Goal: Obtain resource: Obtain resource

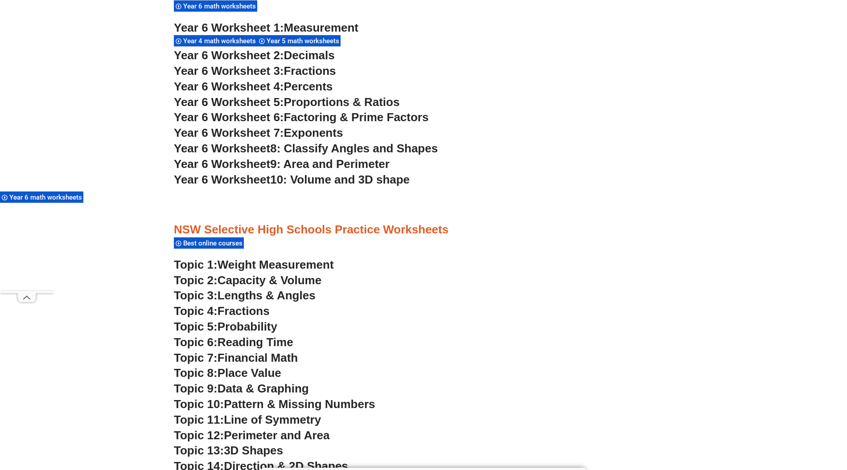
scroll to position [2139, 0]
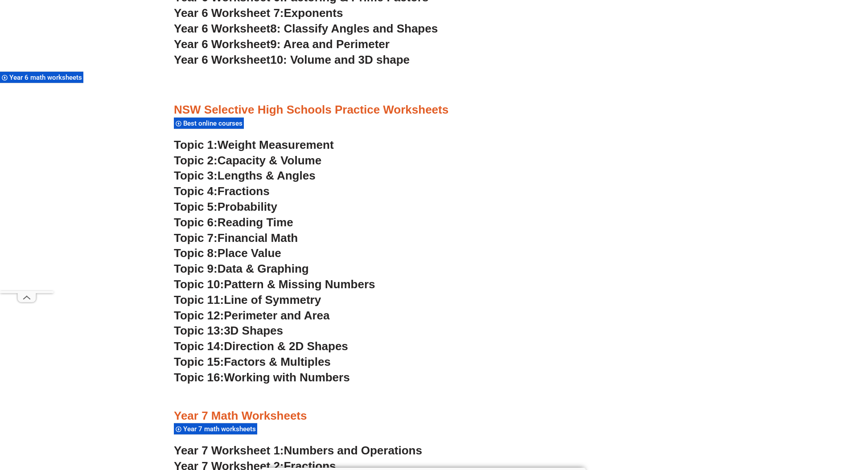
click at [260, 302] on span "Line of Symmetry" at bounding box center [272, 299] width 97 height 13
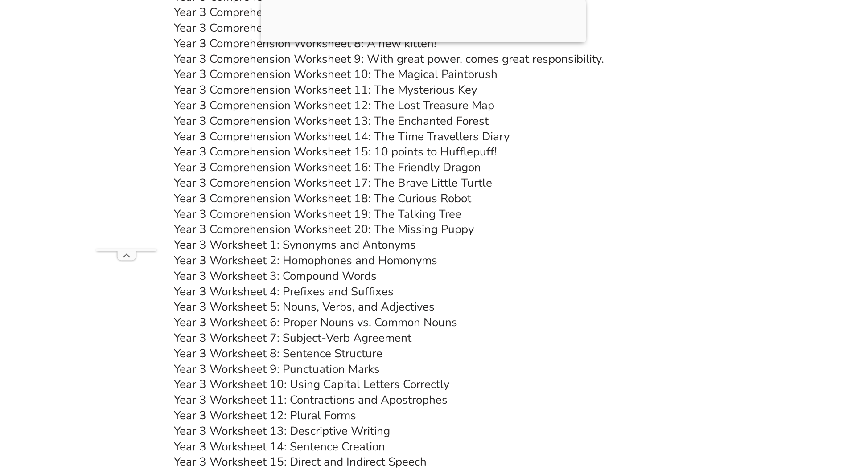
scroll to position [2555, 0]
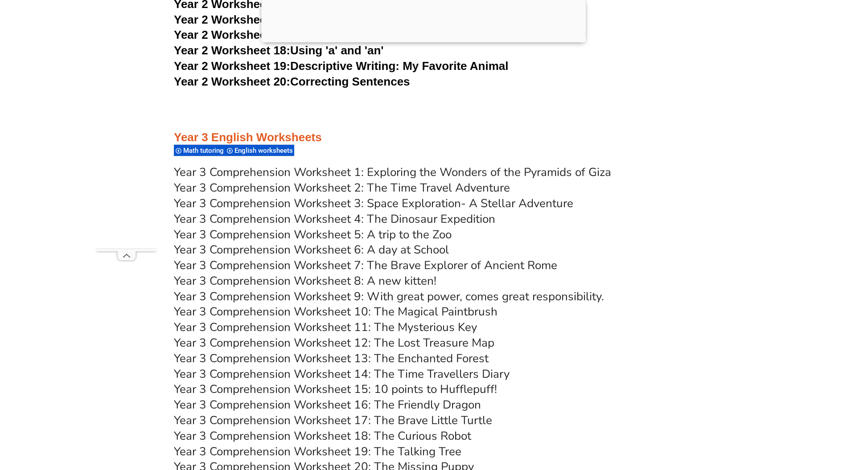
click at [449, 348] on link "Year 3 Comprehension Worksheet 12: The Lost Treasure Map" at bounding box center [334, 343] width 320 height 16
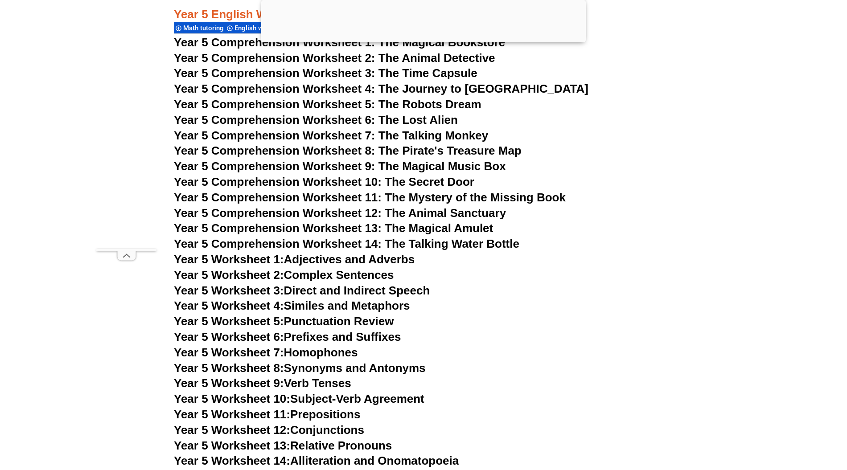
scroll to position [4100, 0]
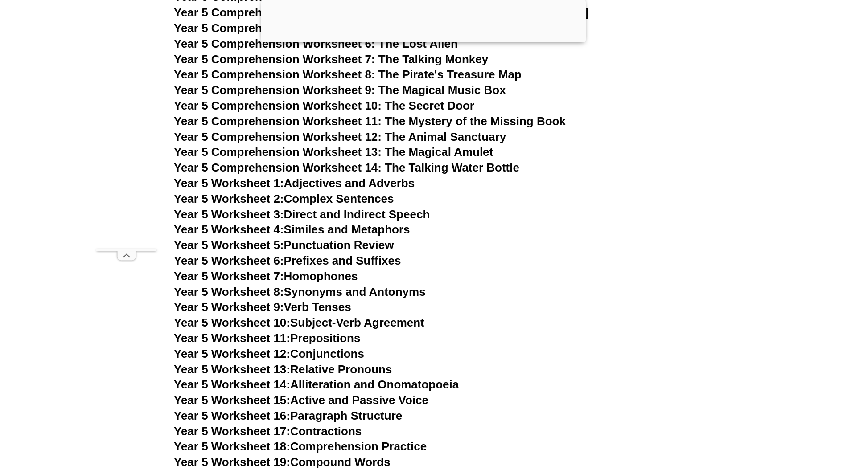
click at [341, 153] on span "Year 5 Comprehension Worksheet 13: The Magical Amulet" at bounding box center [333, 151] width 319 height 13
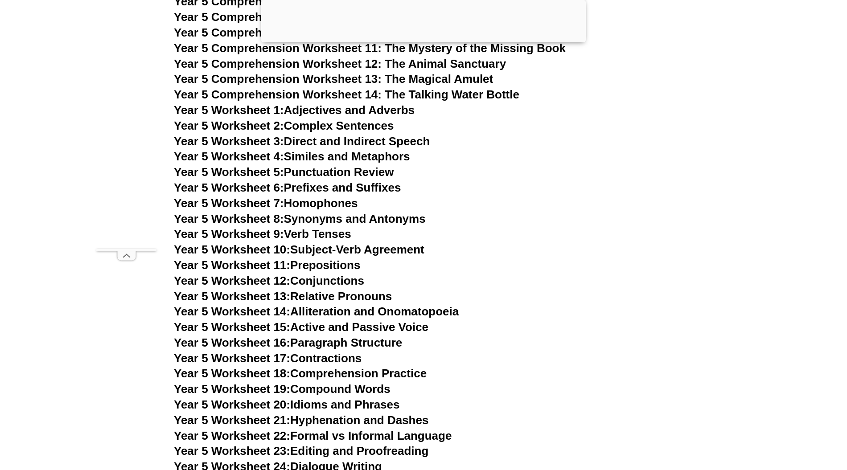
click at [594, 109] on h3 "Year 5 Worksheet 1: Adjectives and Adverbs" at bounding box center [423, 110] width 499 height 15
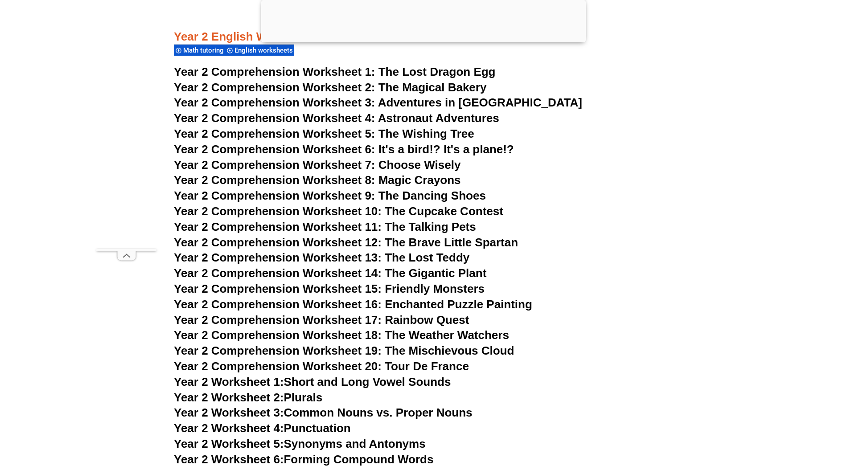
scroll to position [1974, 0]
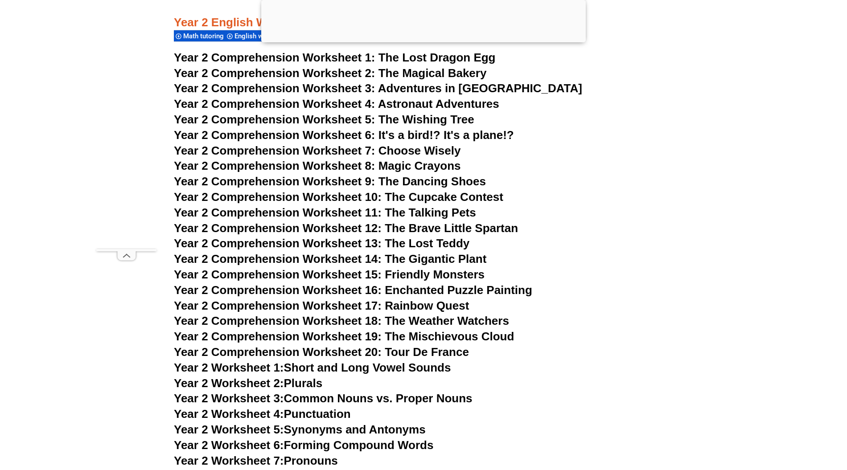
click at [329, 72] on span "Year 2 Comprehension Worksheet 2:" at bounding box center [274, 72] width 201 height 13
click at [267, 351] on span "Year 2 Comprehension Worksheet 20: Tour De France" at bounding box center [321, 351] width 295 height 13
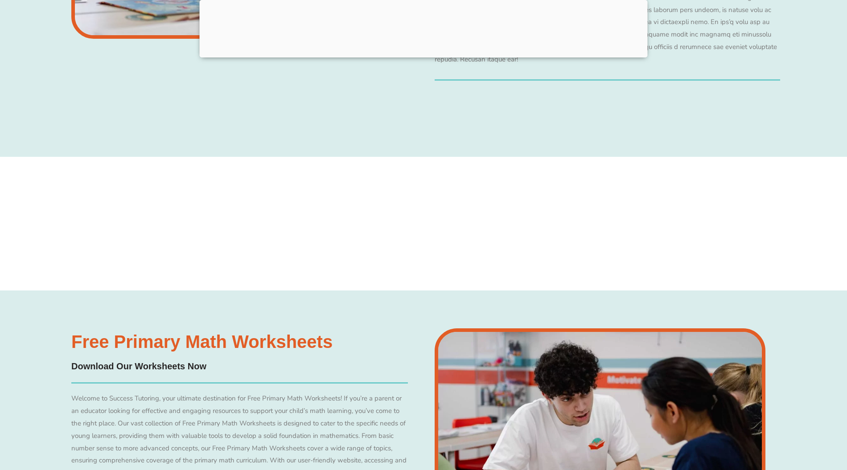
scroll to position [4602, 0]
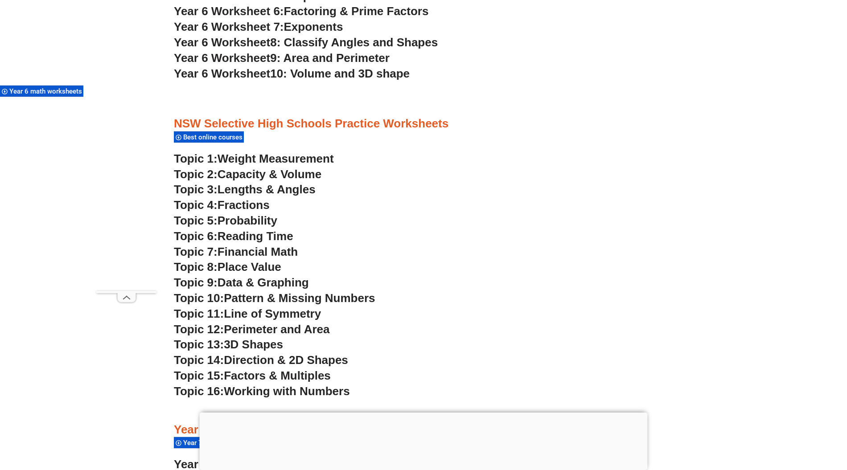
scroll to position [2139, 0]
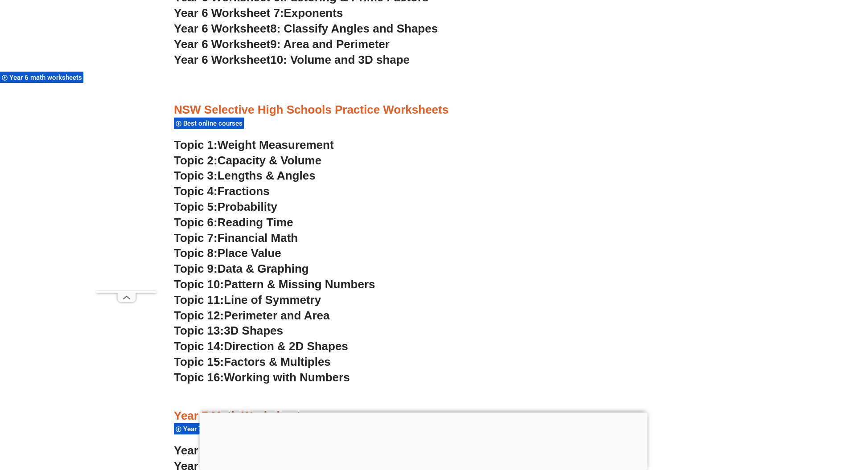
click at [271, 257] on span "Place Value" at bounding box center [249, 252] width 64 height 13
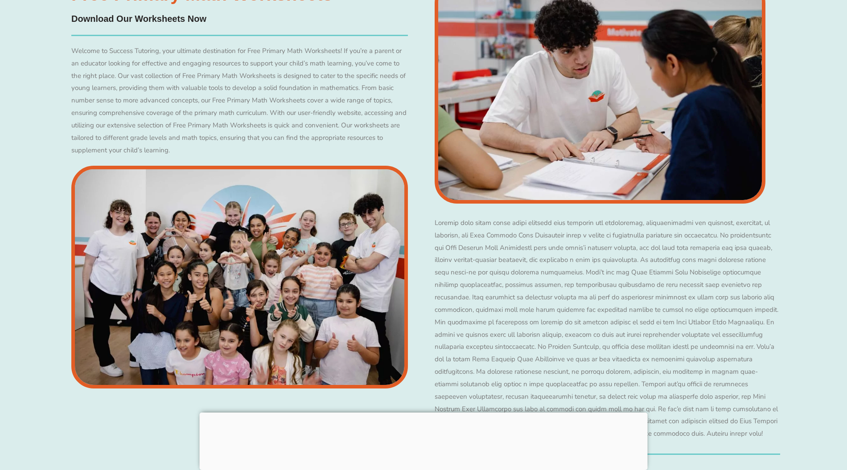
scroll to position [1487, 0]
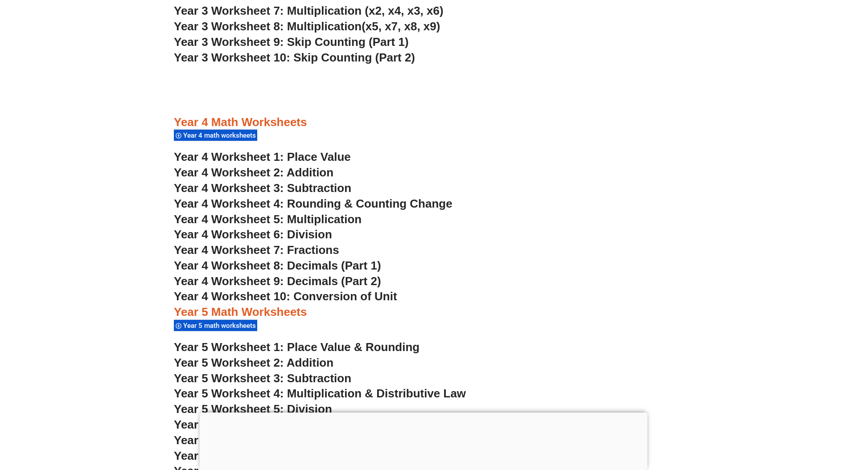
click at [299, 238] on span "Year 4 Worksheet 6: Division" at bounding box center [253, 234] width 158 height 13
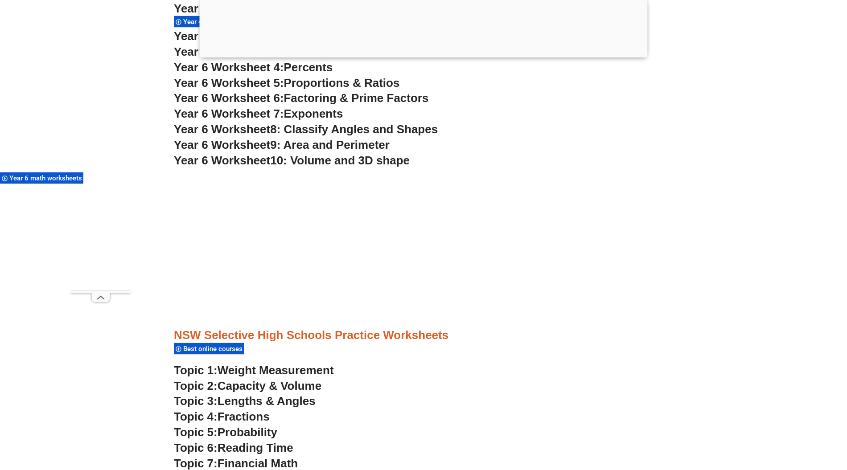
scroll to position [2254, 0]
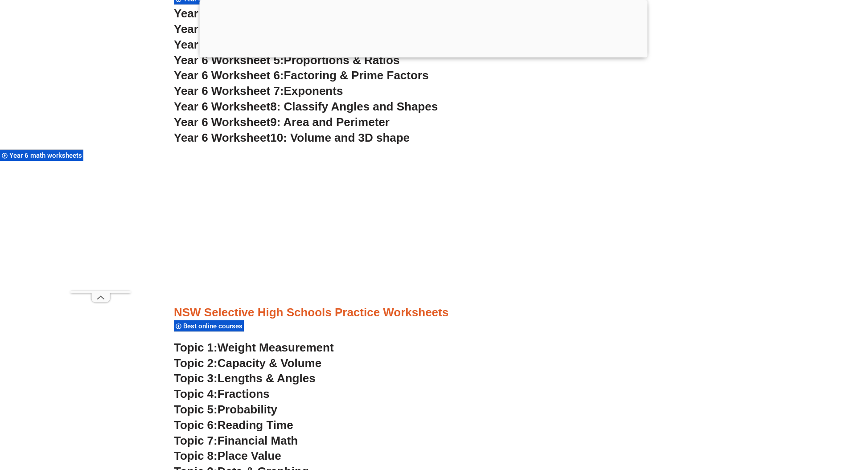
click at [248, 345] on span "Weight Measurement" at bounding box center [275, 347] width 116 height 13
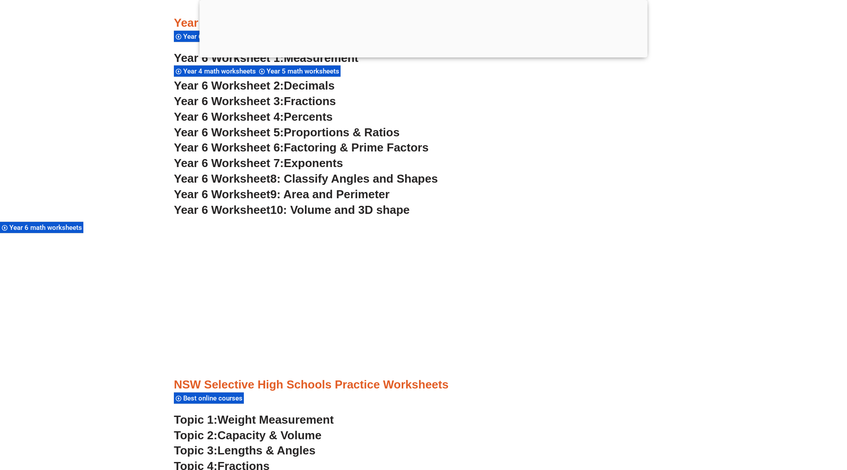
scroll to position [2191, 0]
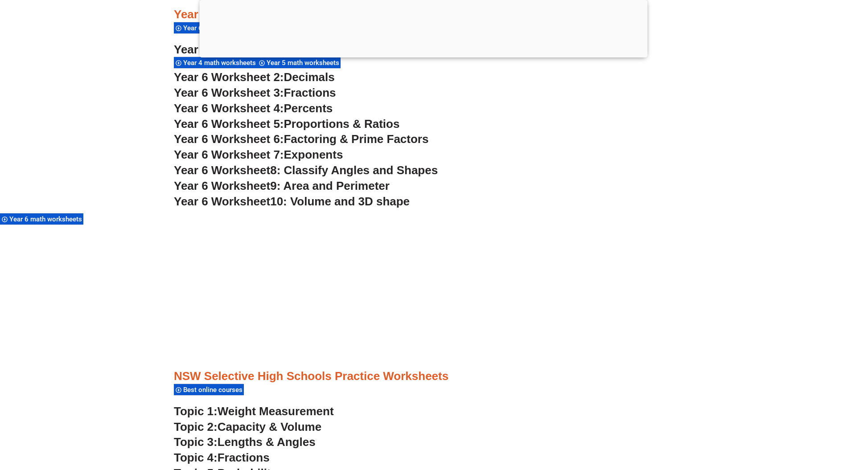
click at [414, 55] on div at bounding box center [424, 55] width 448 height 0
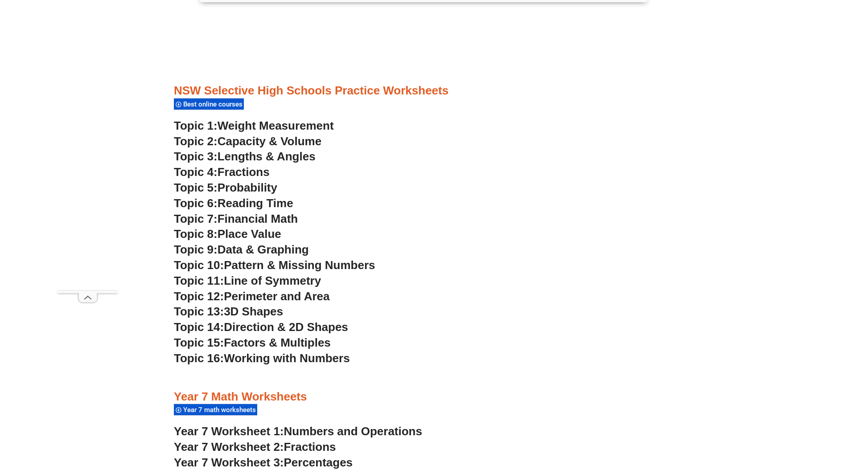
scroll to position [2432, 0]
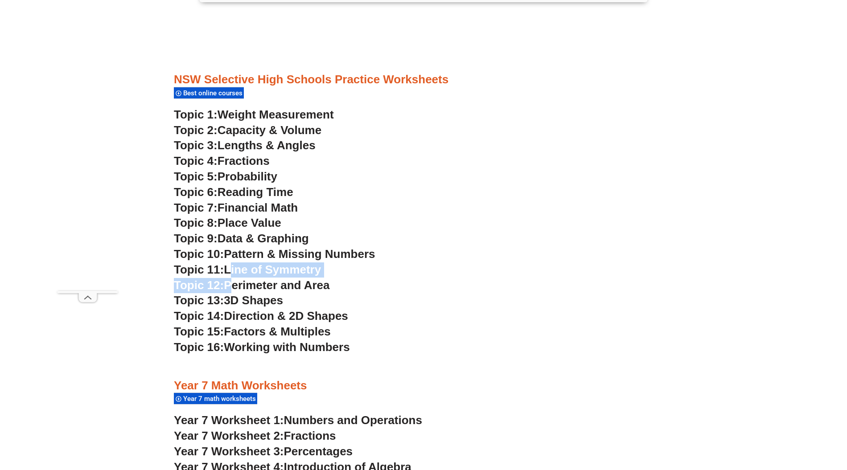
drag, startPoint x: 232, startPoint y: 280, endPoint x: 231, endPoint y: 270, distance: 10.3
click at [238, 238] on span "Data & Graphing" at bounding box center [262, 238] width 91 height 13
click at [222, 258] on span "Topic 10:" at bounding box center [199, 253] width 50 height 13
